Goal: Subscribe to service/newsletter

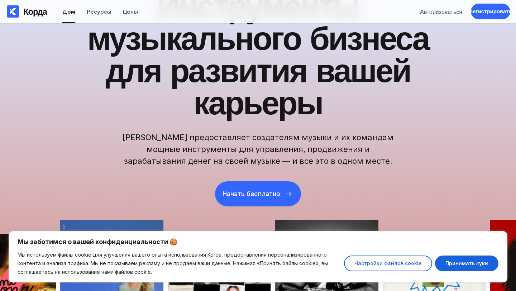
scroll to position [30, 0]
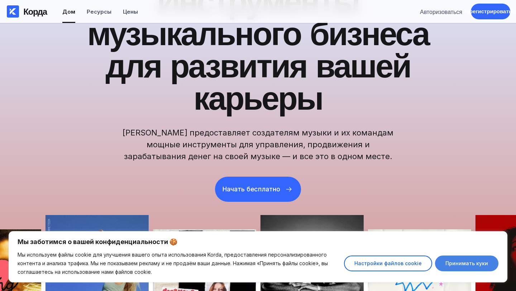
click at [460, 263] on font "Принимать куки" at bounding box center [467, 263] width 43 height 6
checkbox input "true"
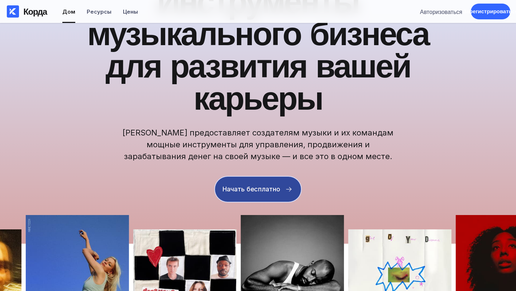
click at [276, 191] on font "Начать бесплатно" at bounding box center [252, 189] width 58 height 8
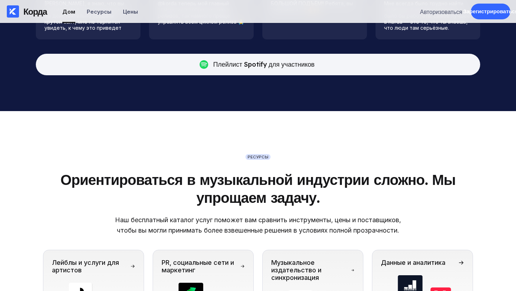
scroll to position [1964, 0]
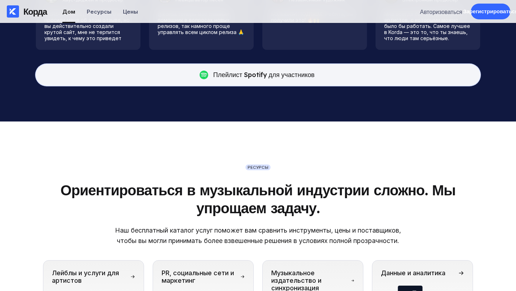
click at [302, 76] on font "Плейлист Spotify для участников" at bounding box center [263, 75] width 101 height 8
